Goal: Task Accomplishment & Management: Use online tool/utility

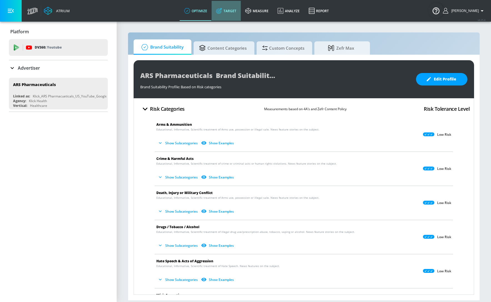
click at [241, 11] on link "Target" at bounding box center [226, 11] width 29 height 20
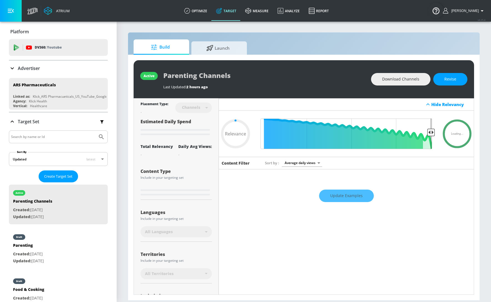
type input "0.7"
